Goal: Task Accomplishment & Management: Manage account settings

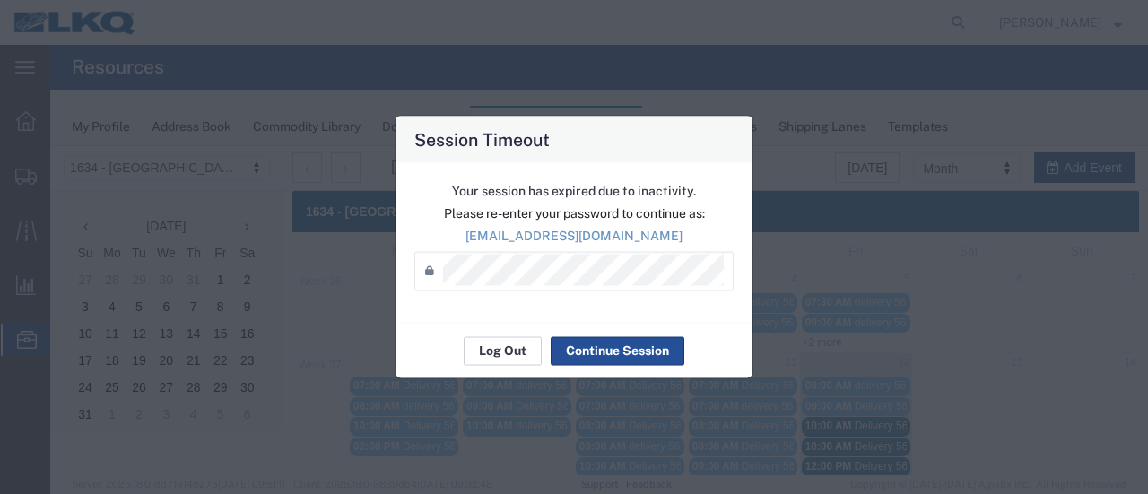
scroll to position [179, 0]
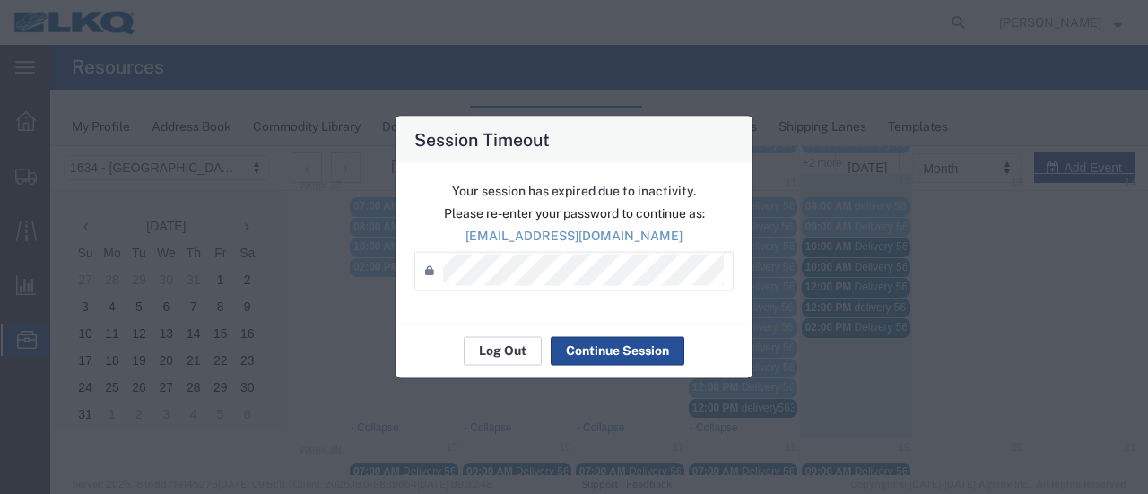
click at [492, 353] on button "Log Out" at bounding box center [503, 350] width 78 height 29
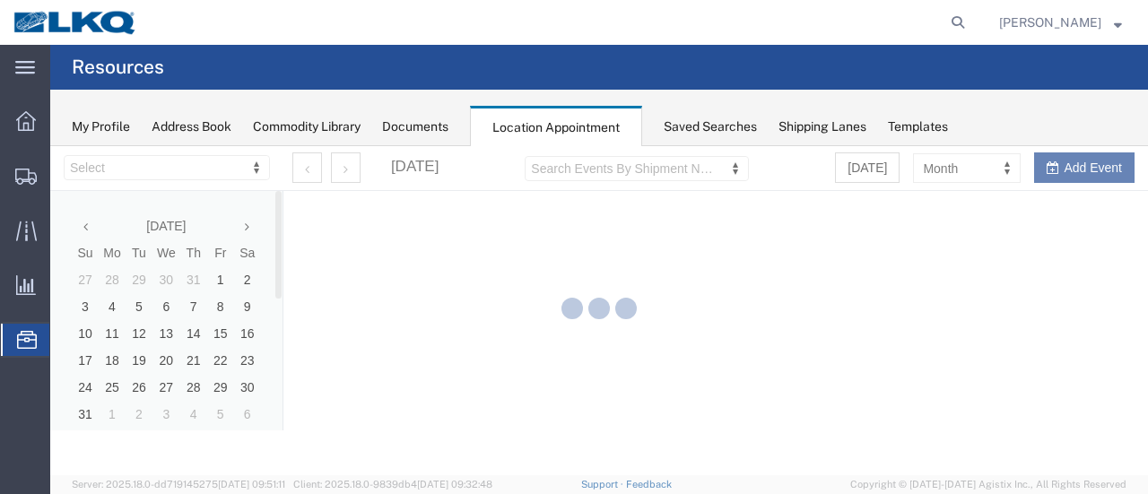
select select "28712"
